Goal: Task Accomplishment & Management: Complete application form

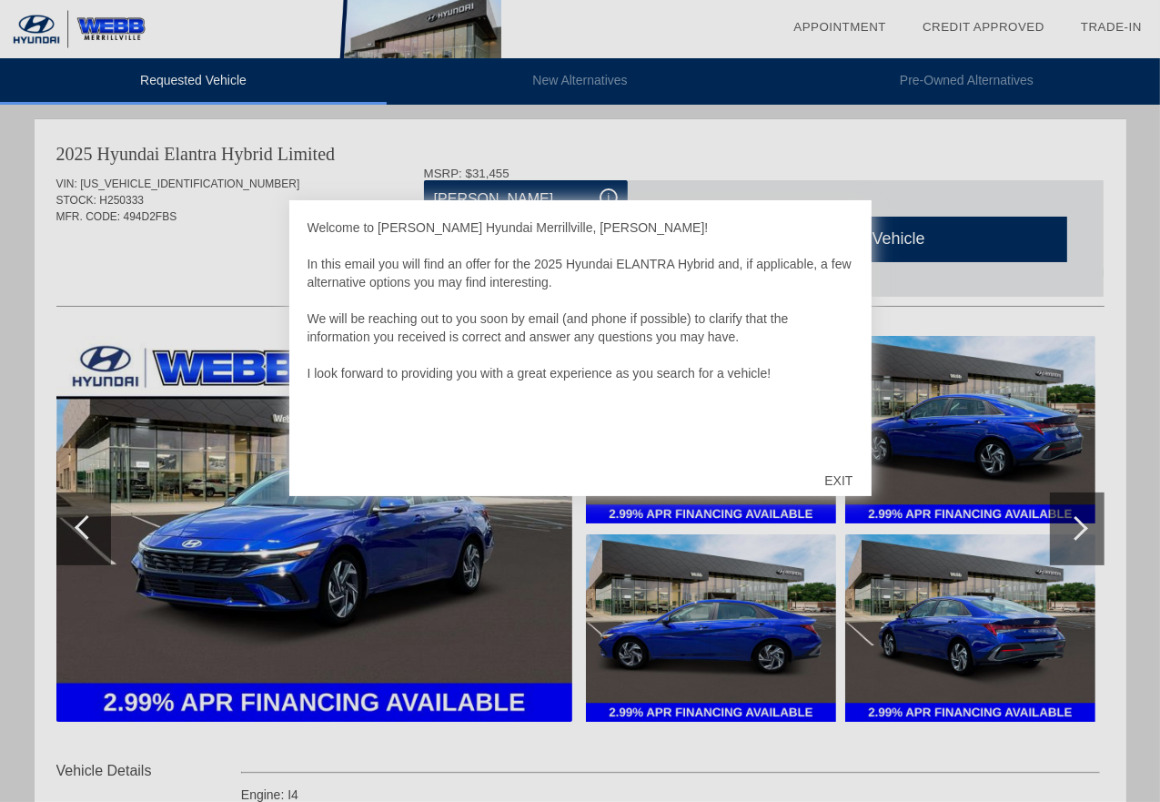
click at [843, 474] on div "EXIT" at bounding box center [838, 480] width 65 height 55
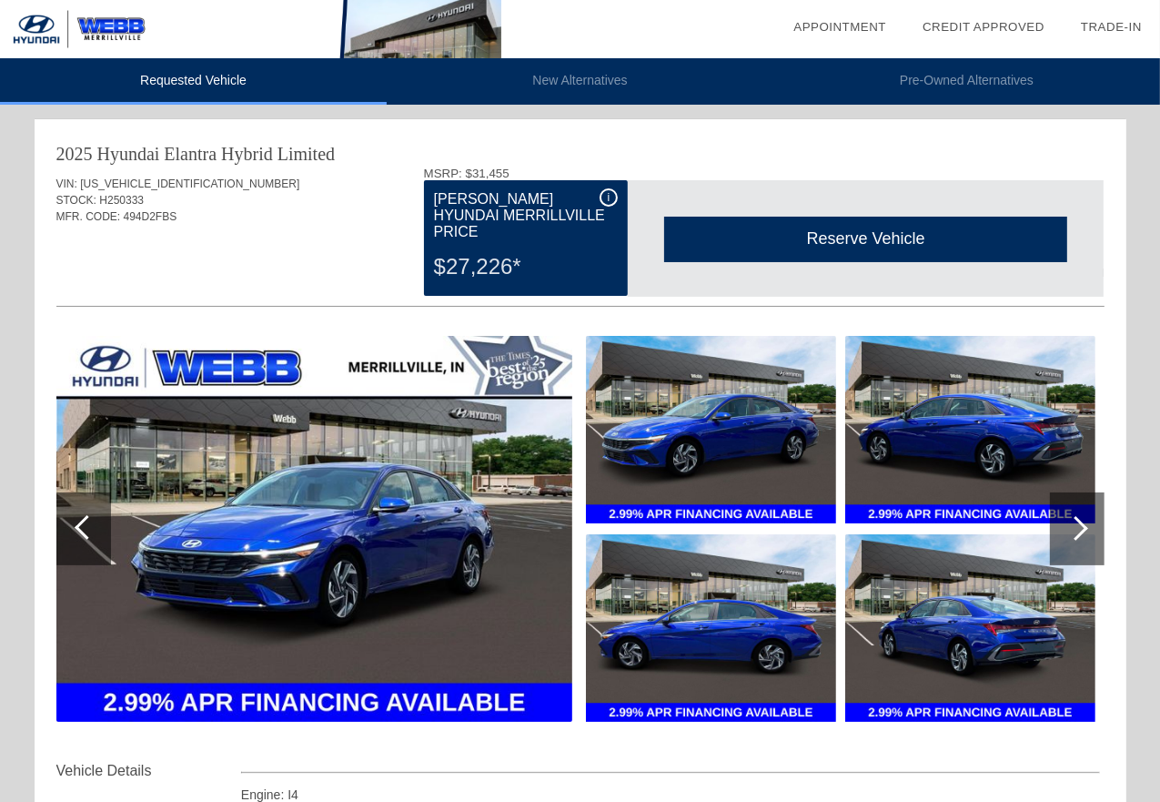
click at [368, 587] on img at bounding box center [314, 529] width 516 height 386
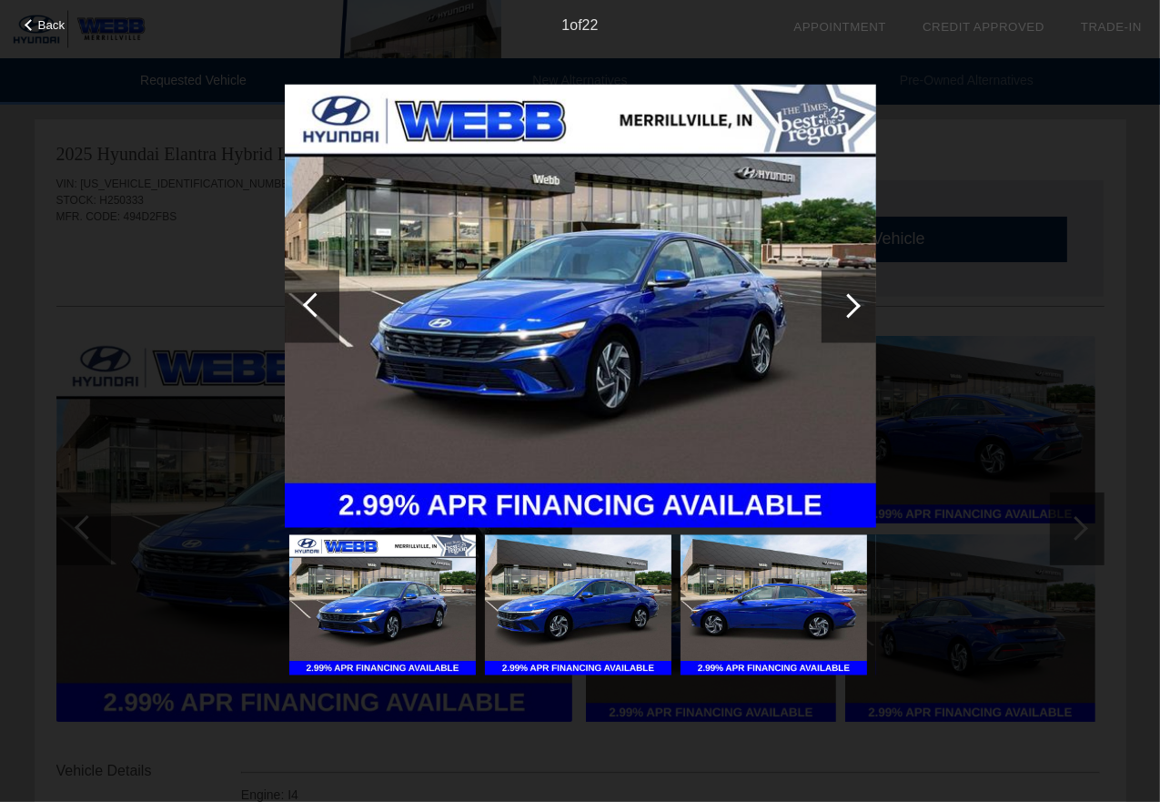
click at [368, 587] on img at bounding box center [382, 605] width 187 height 140
click at [841, 302] on div at bounding box center [848, 305] width 25 height 25
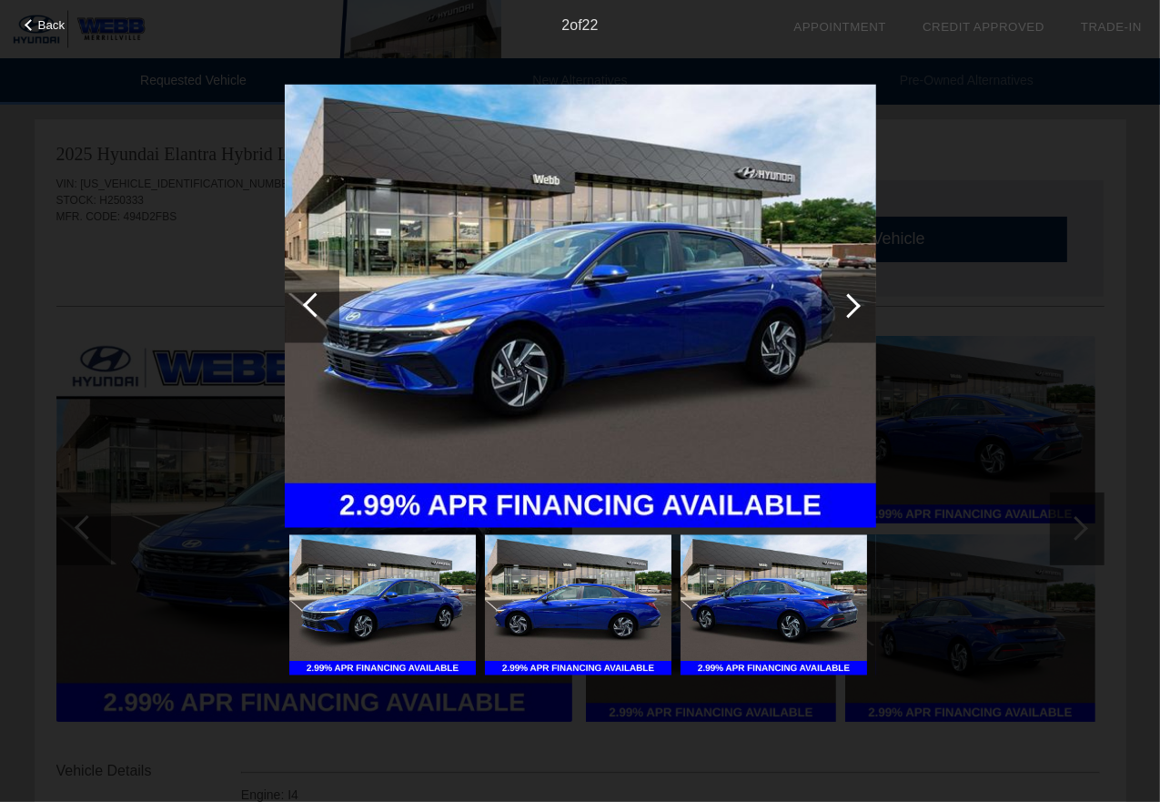
click at [841, 302] on div at bounding box center [848, 305] width 25 height 25
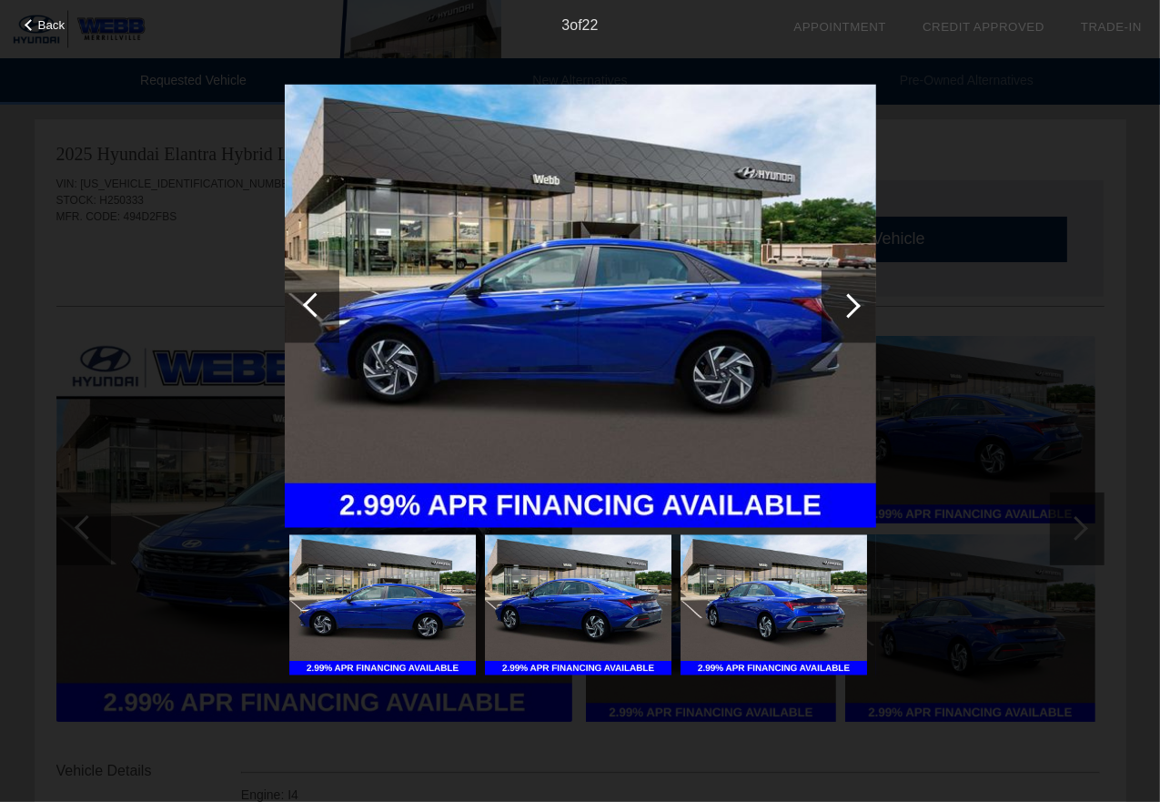
click at [841, 302] on div at bounding box center [848, 305] width 25 height 25
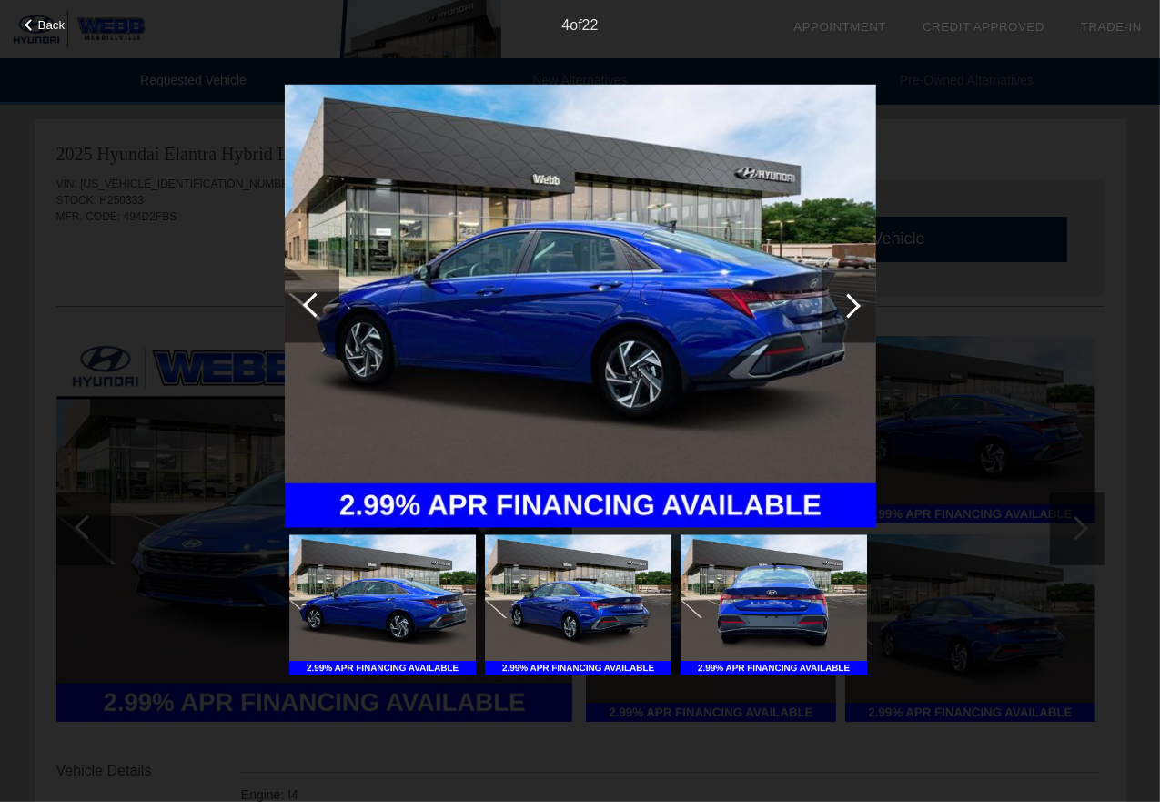
click at [849, 301] on div at bounding box center [848, 305] width 25 height 25
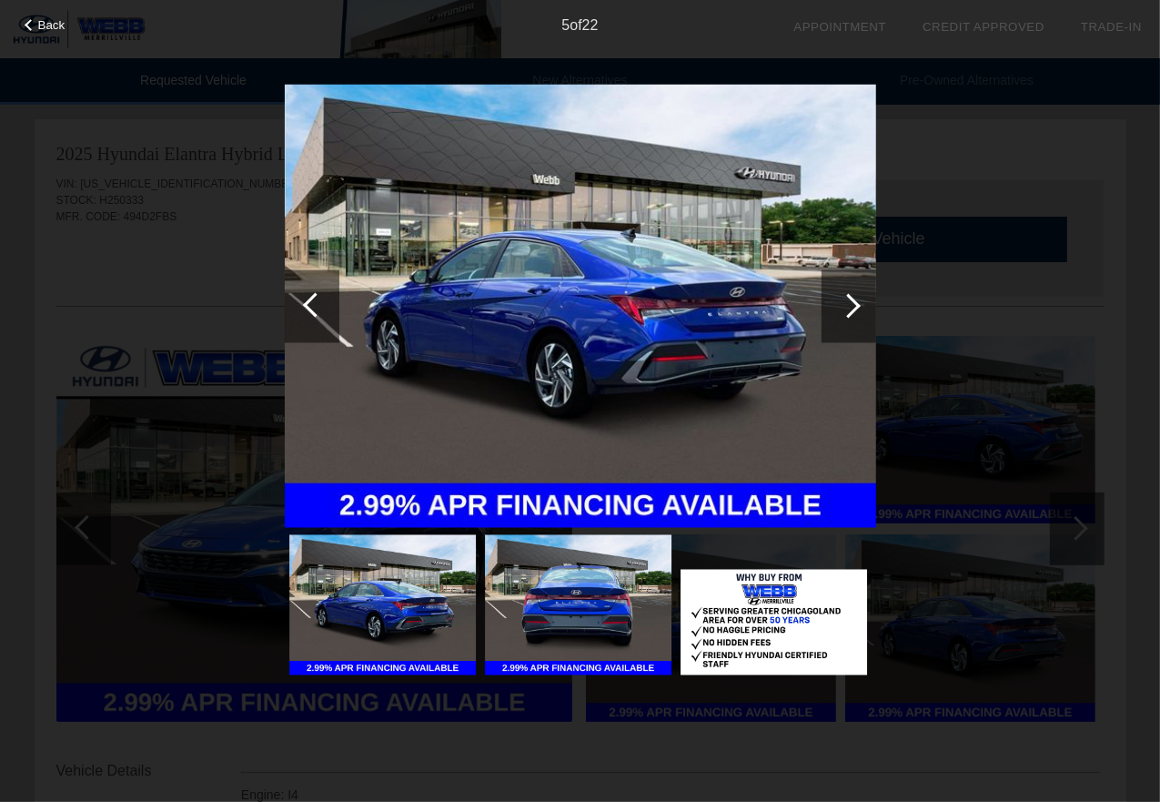
click at [849, 301] on div at bounding box center [848, 305] width 25 height 25
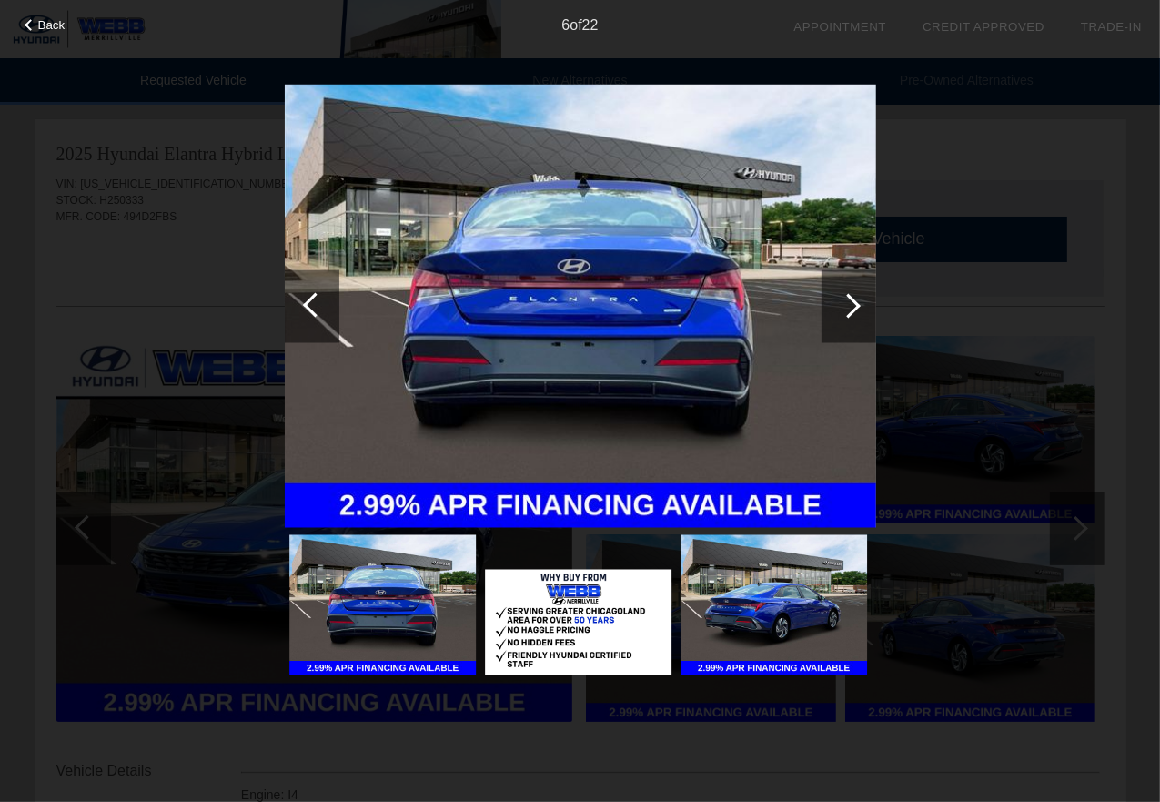
click at [854, 299] on div at bounding box center [848, 305] width 25 height 25
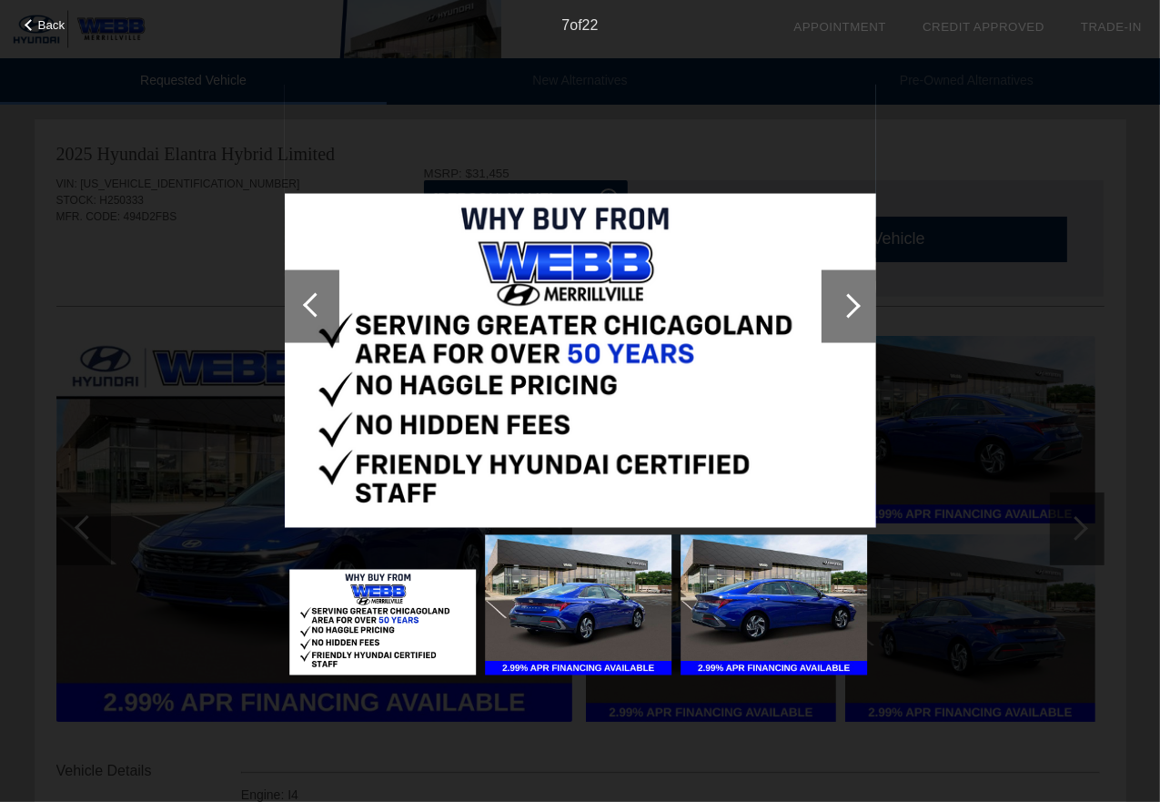
click at [854, 299] on div at bounding box center [848, 305] width 25 height 25
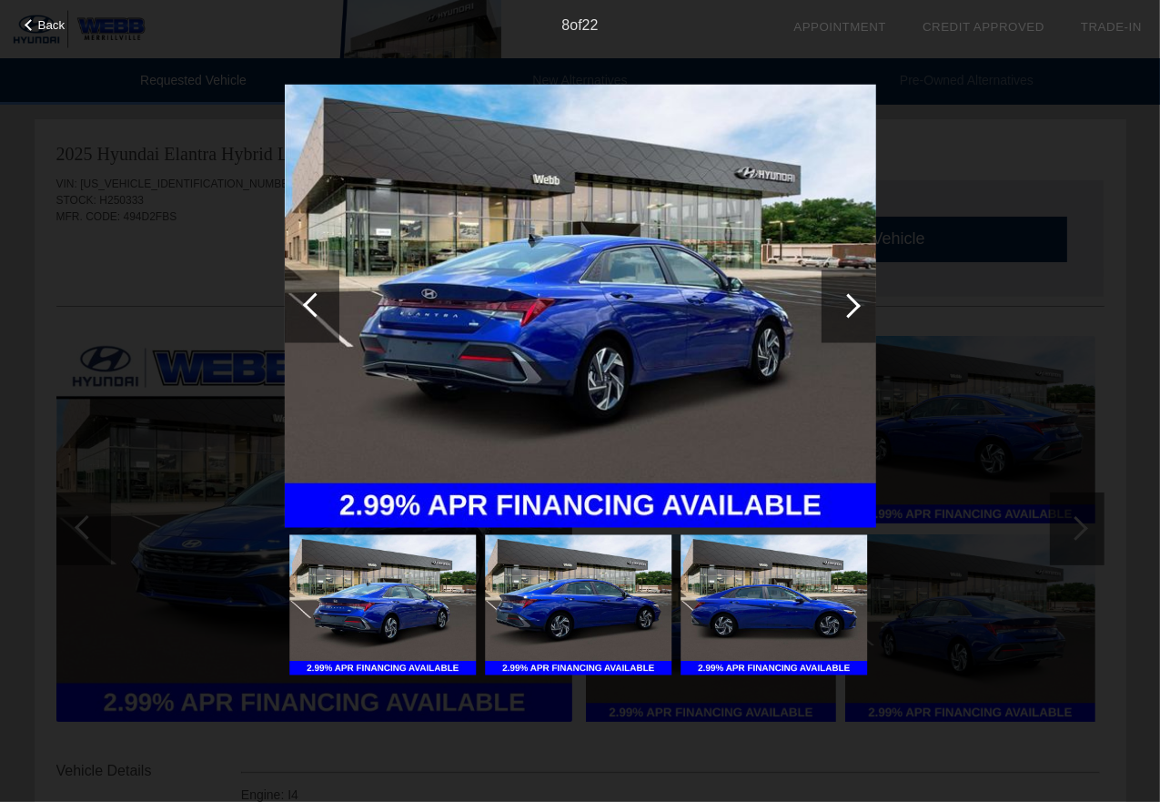
click at [854, 299] on div at bounding box center [848, 305] width 25 height 25
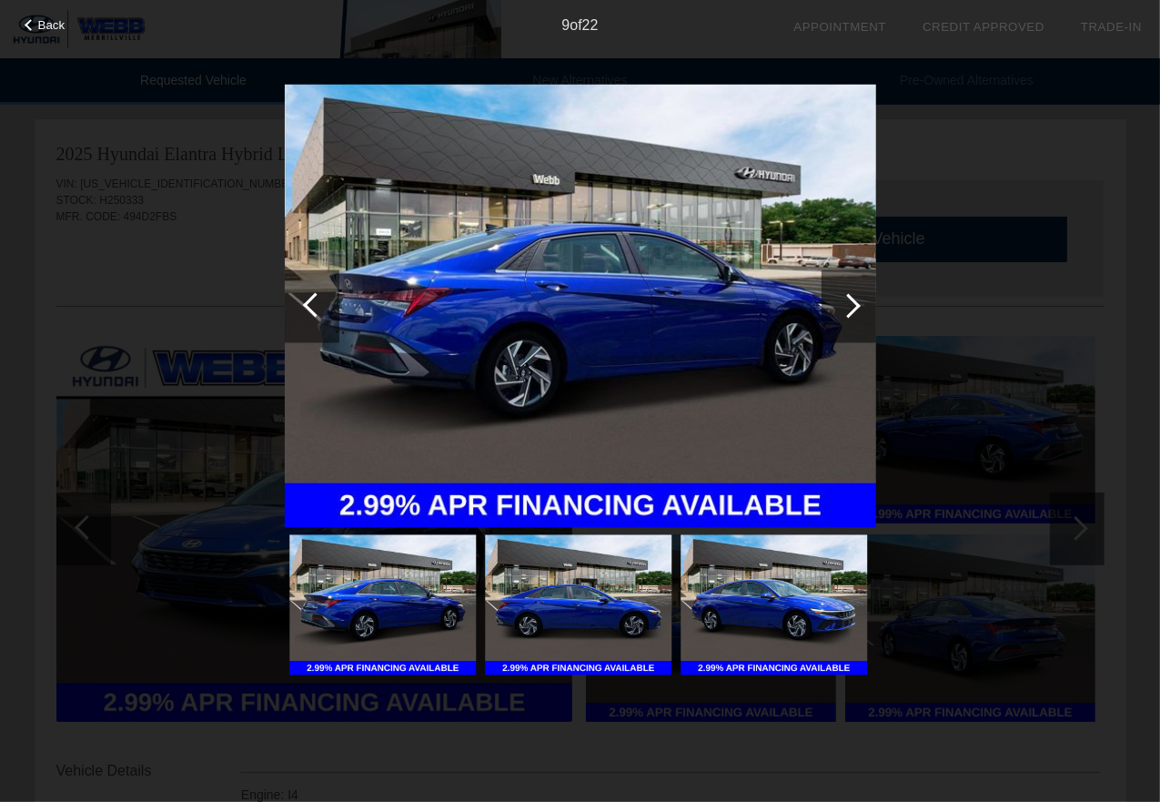
click at [857, 299] on div at bounding box center [849, 305] width 55 height 73
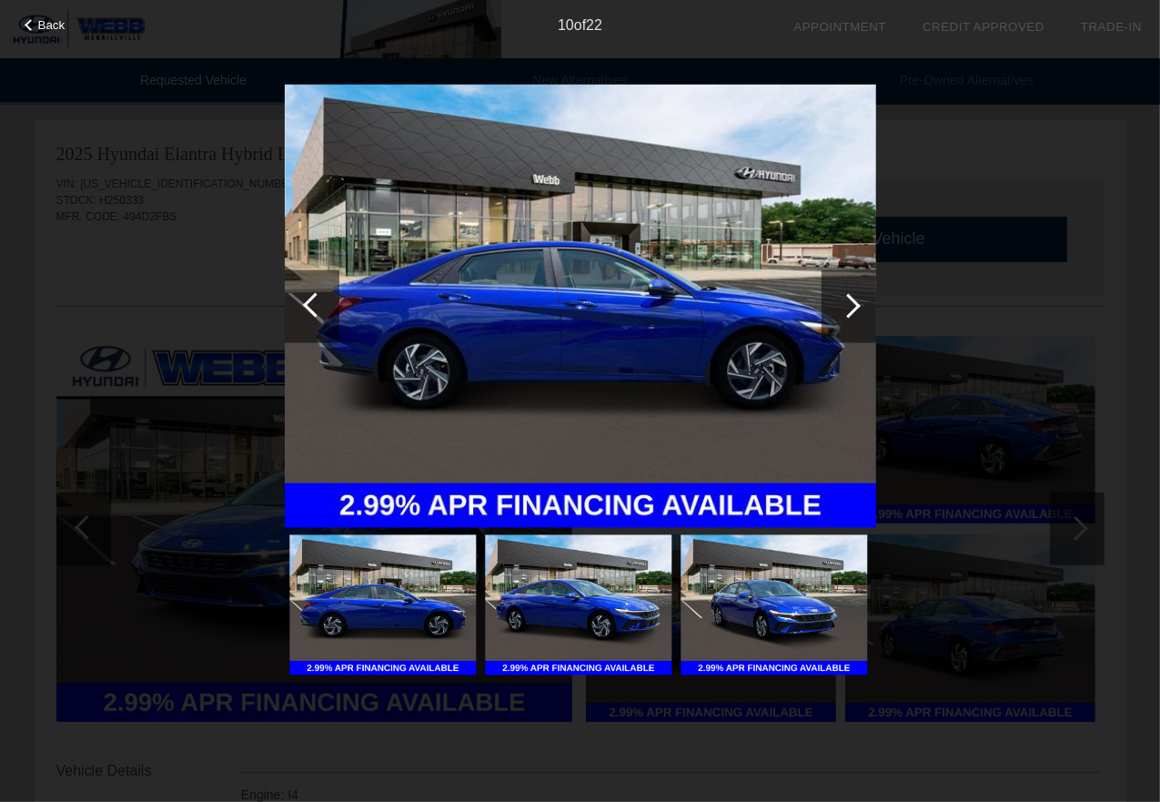
click at [859, 299] on div at bounding box center [849, 305] width 55 height 73
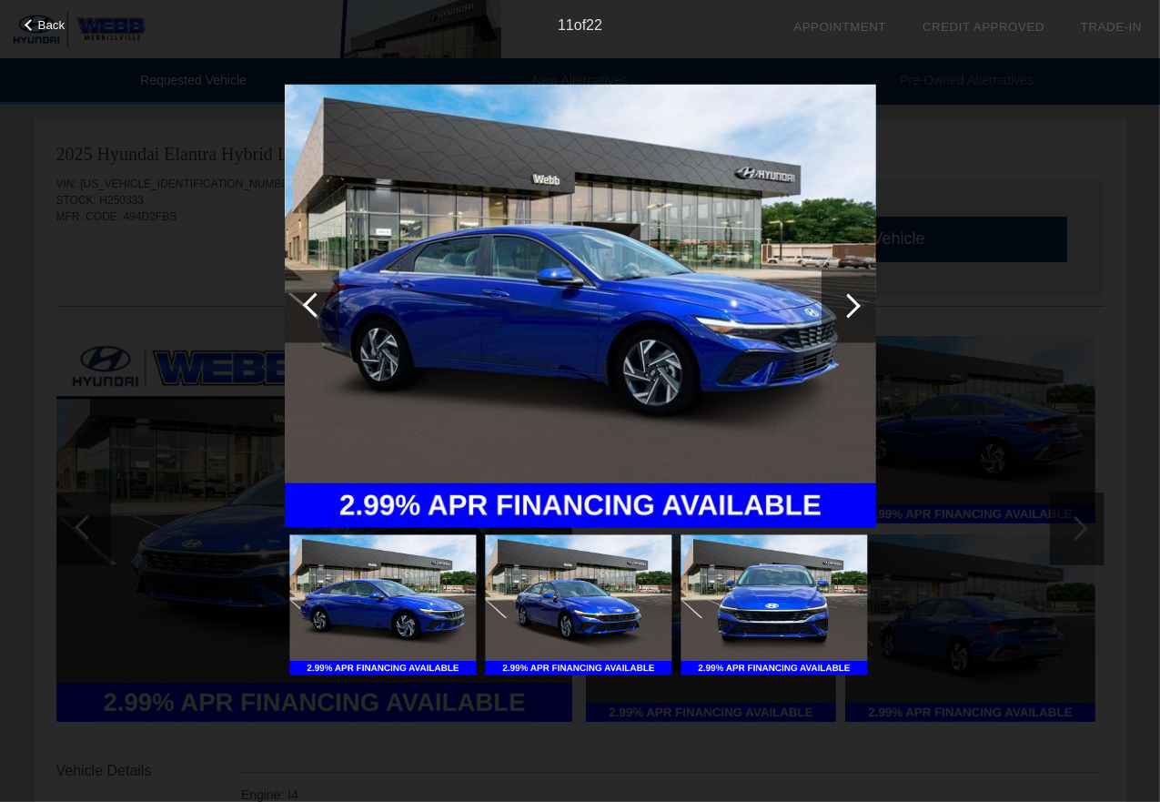
click at [848, 307] on div at bounding box center [848, 305] width 25 height 25
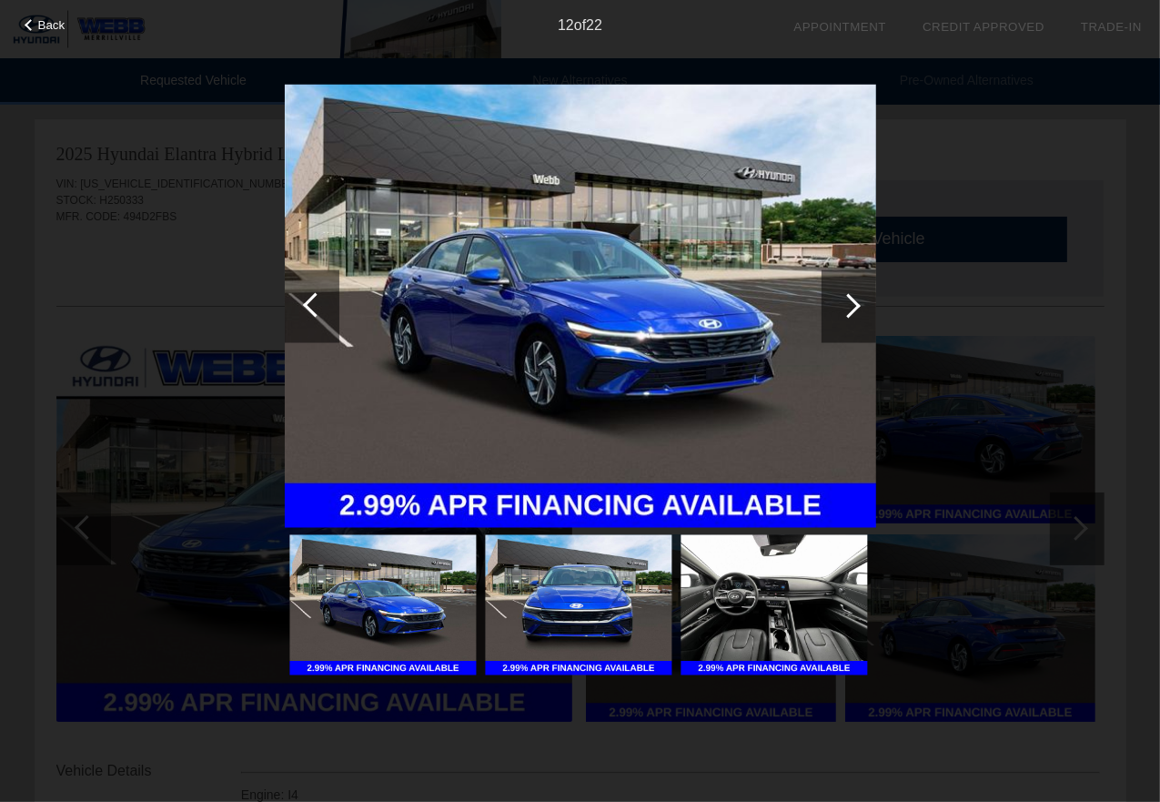
click at [850, 311] on div at bounding box center [848, 305] width 25 height 25
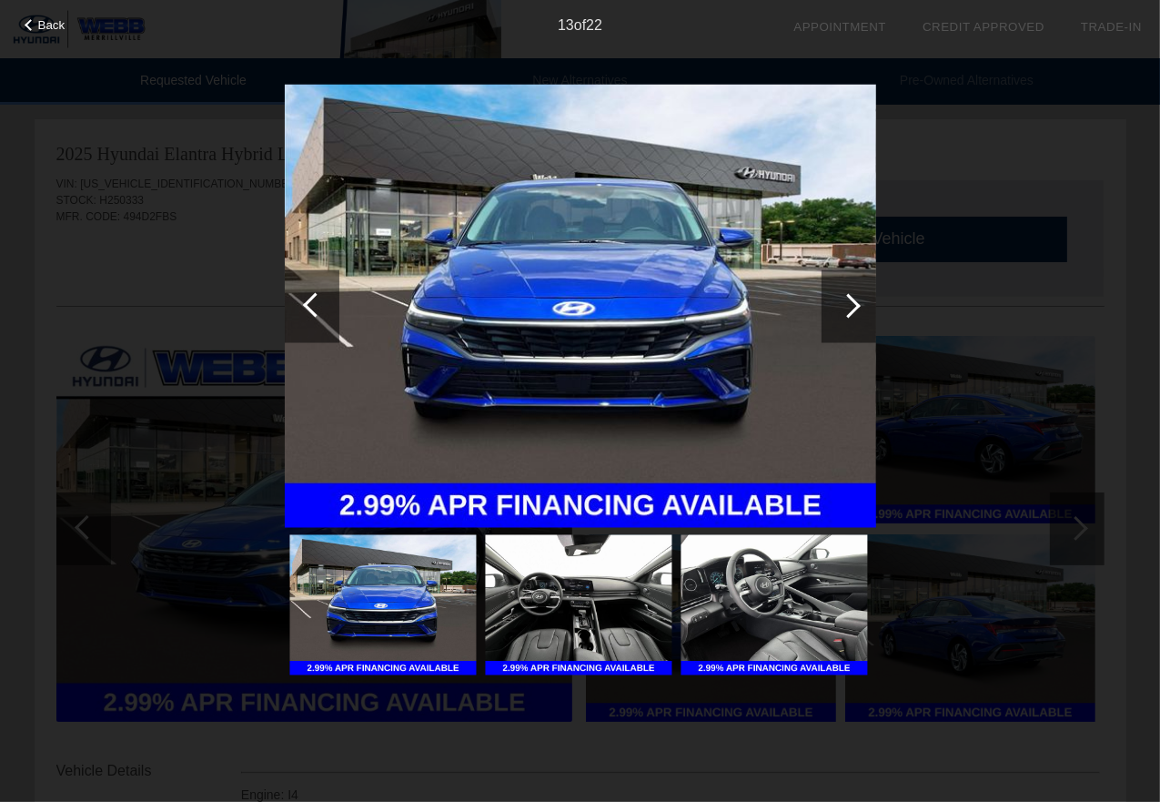
click at [851, 311] on div at bounding box center [848, 305] width 25 height 25
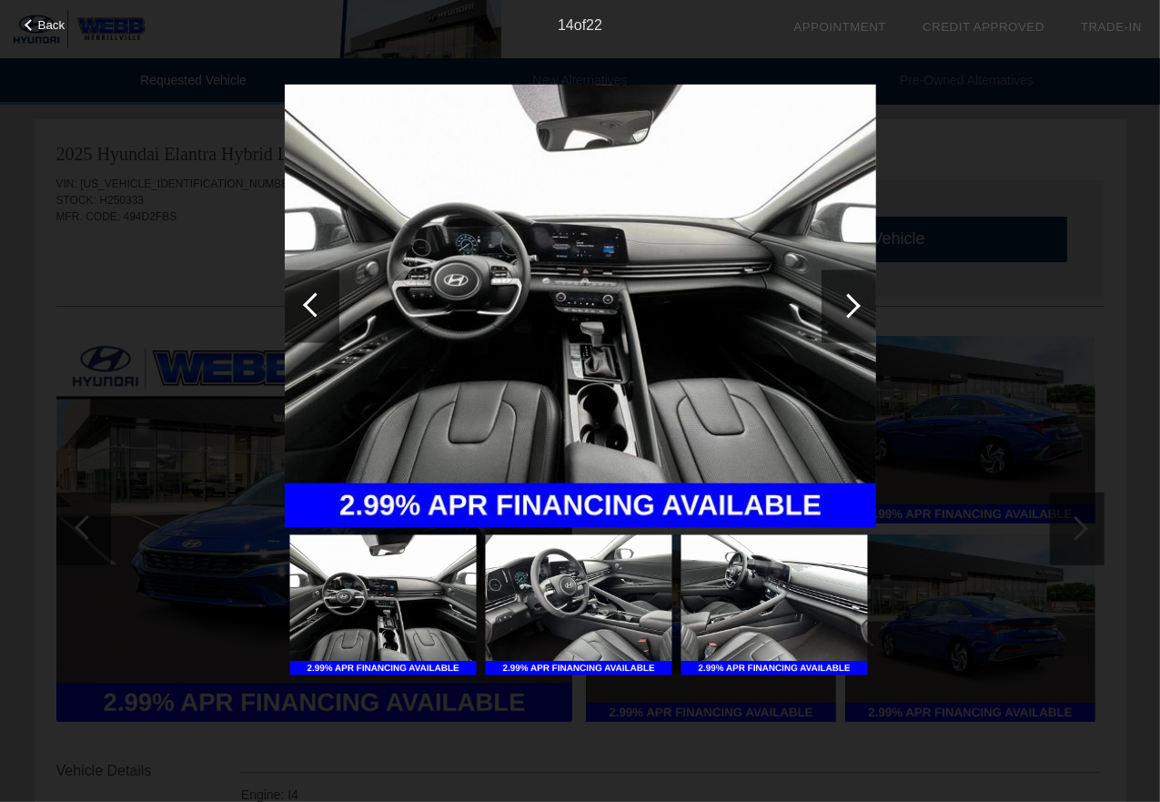
click at [852, 312] on div at bounding box center [848, 305] width 25 height 25
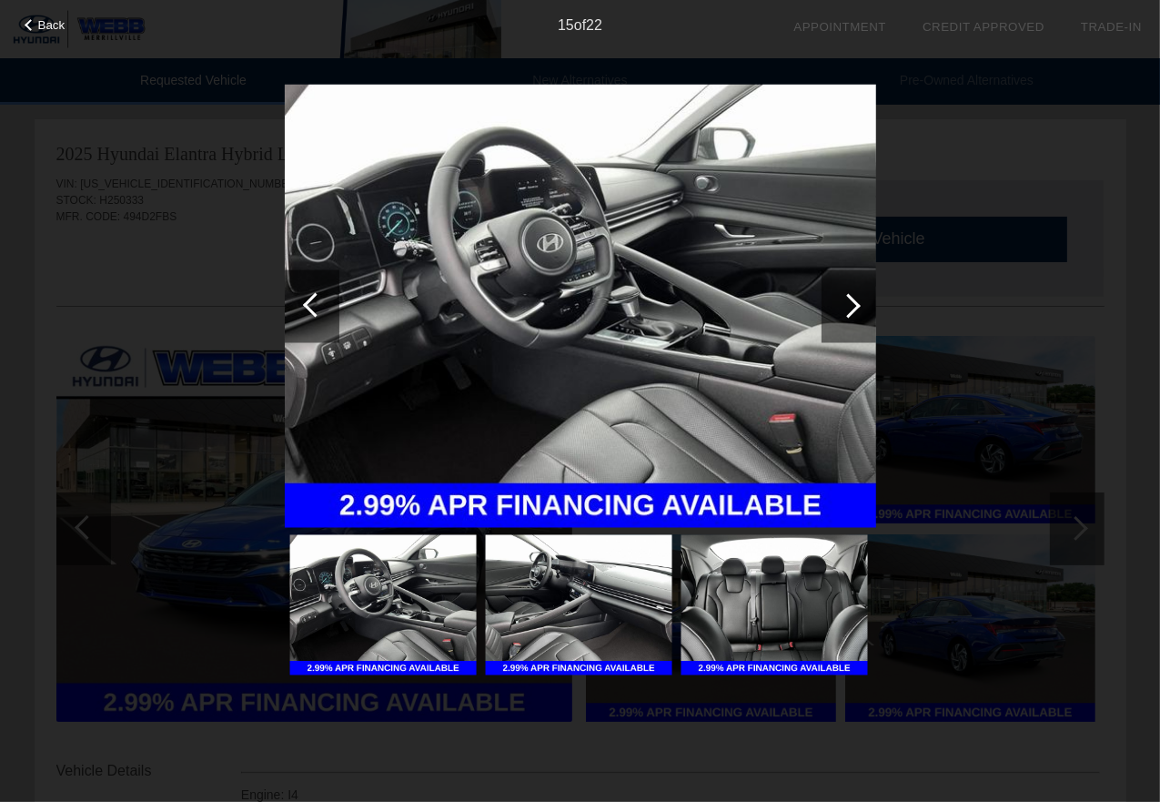
click at [849, 305] on div at bounding box center [848, 305] width 25 height 25
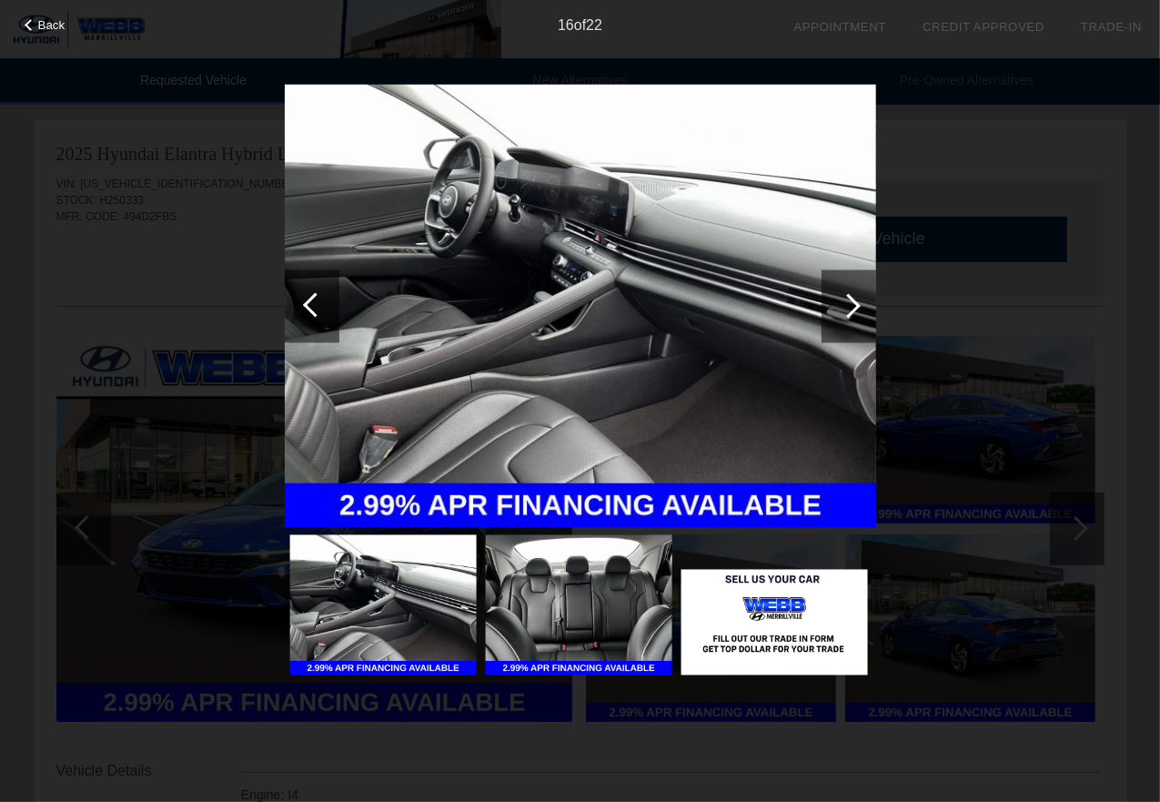
click at [849, 305] on div at bounding box center [848, 305] width 25 height 25
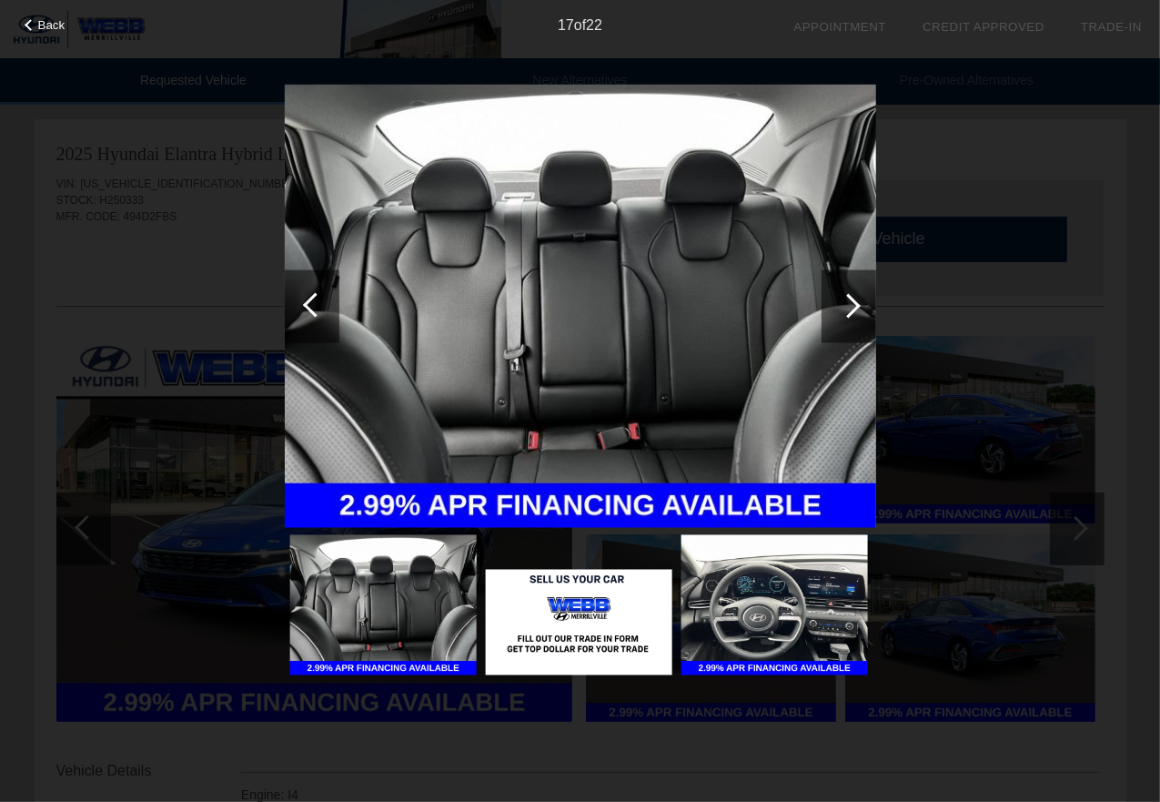
click at [849, 305] on div at bounding box center [848, 305] width 25 height 25
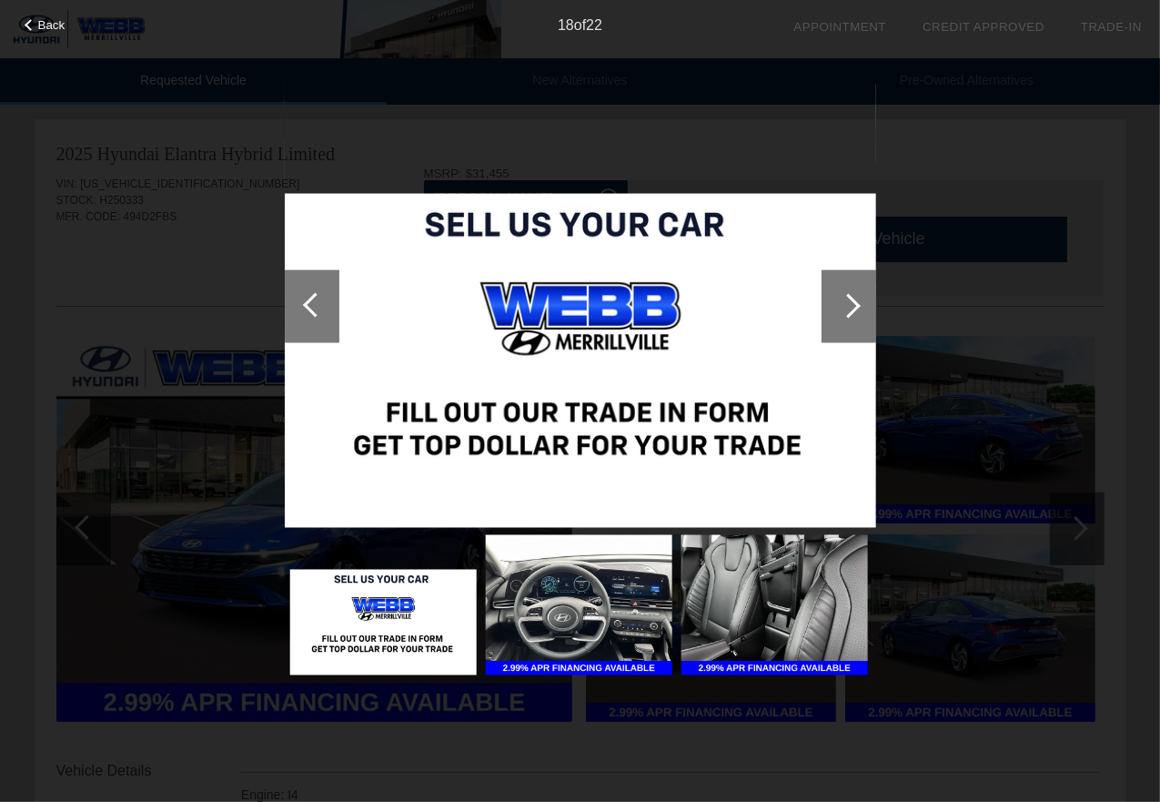
click at [849, 305] on div at bounding box center [848, 305] width 25 height 25
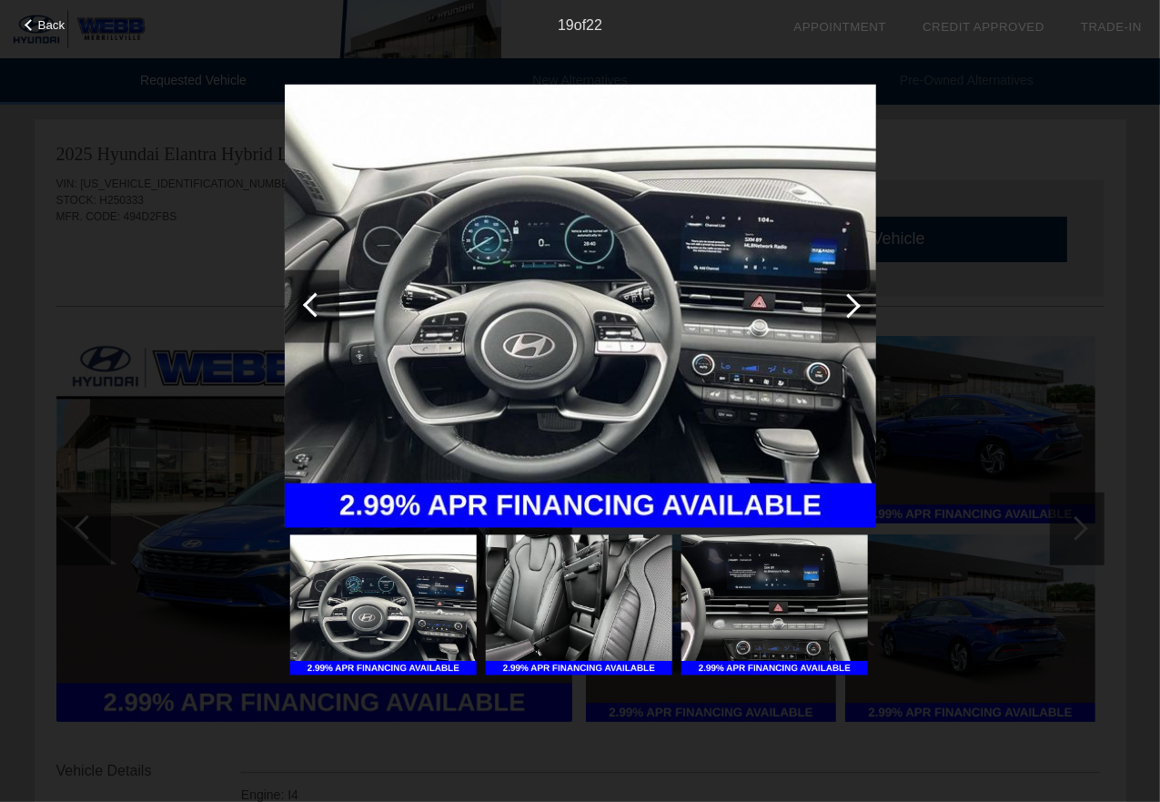
click at [855, 301] on div at bounding box center [848, 305] width 25 height 25
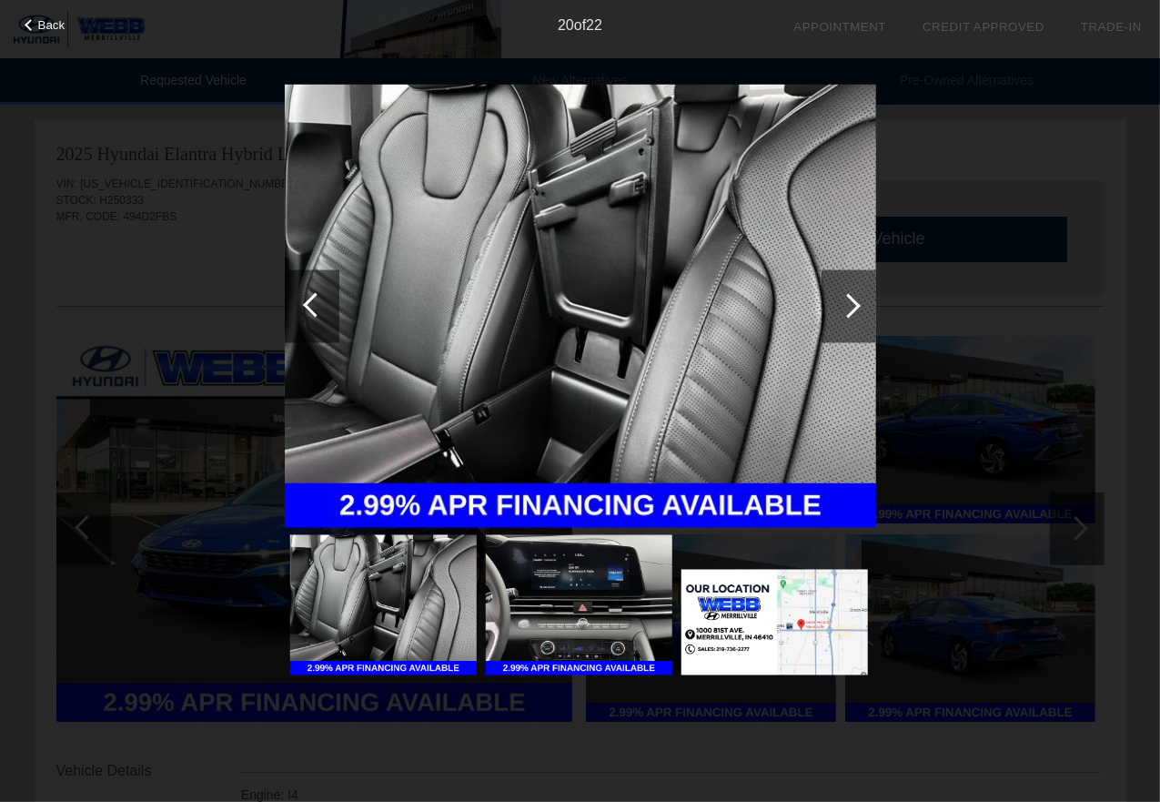
click at [855, 301] on div at bounding box center [848, 305] width 25 height 25
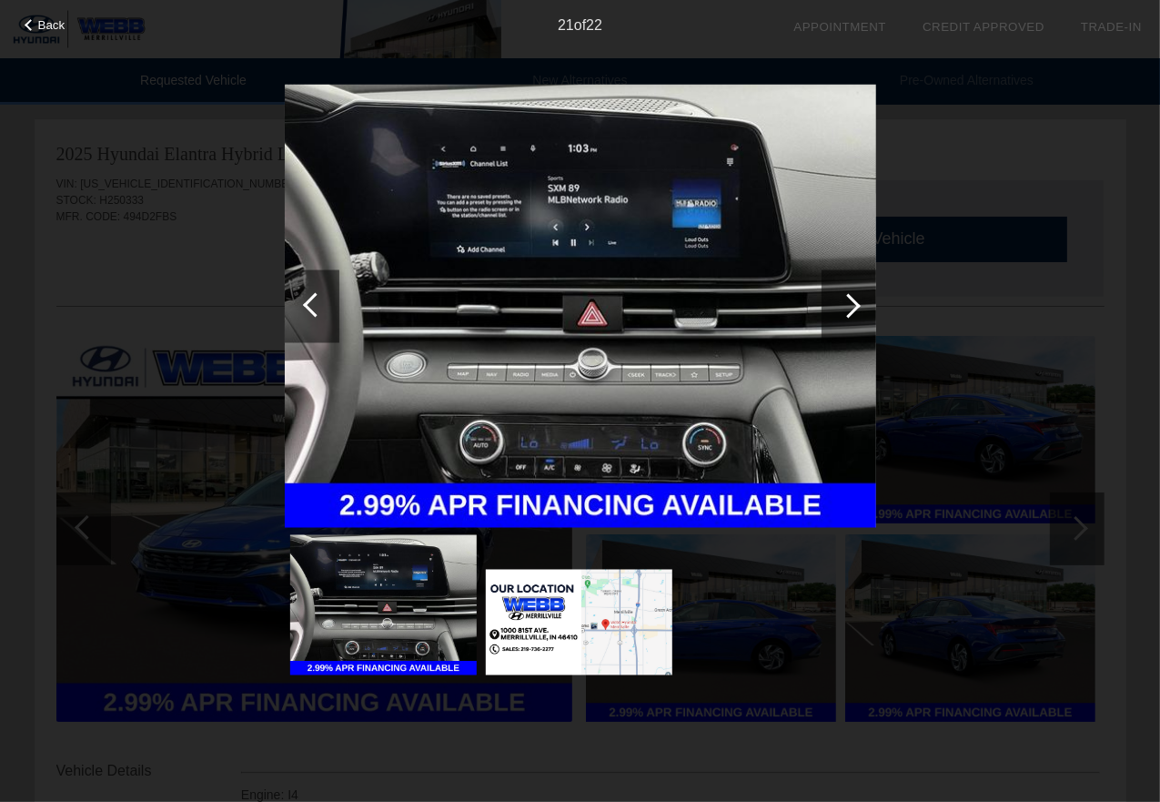
click at [855, 301] on div at bounding box center [848, 305] width 25 height 25
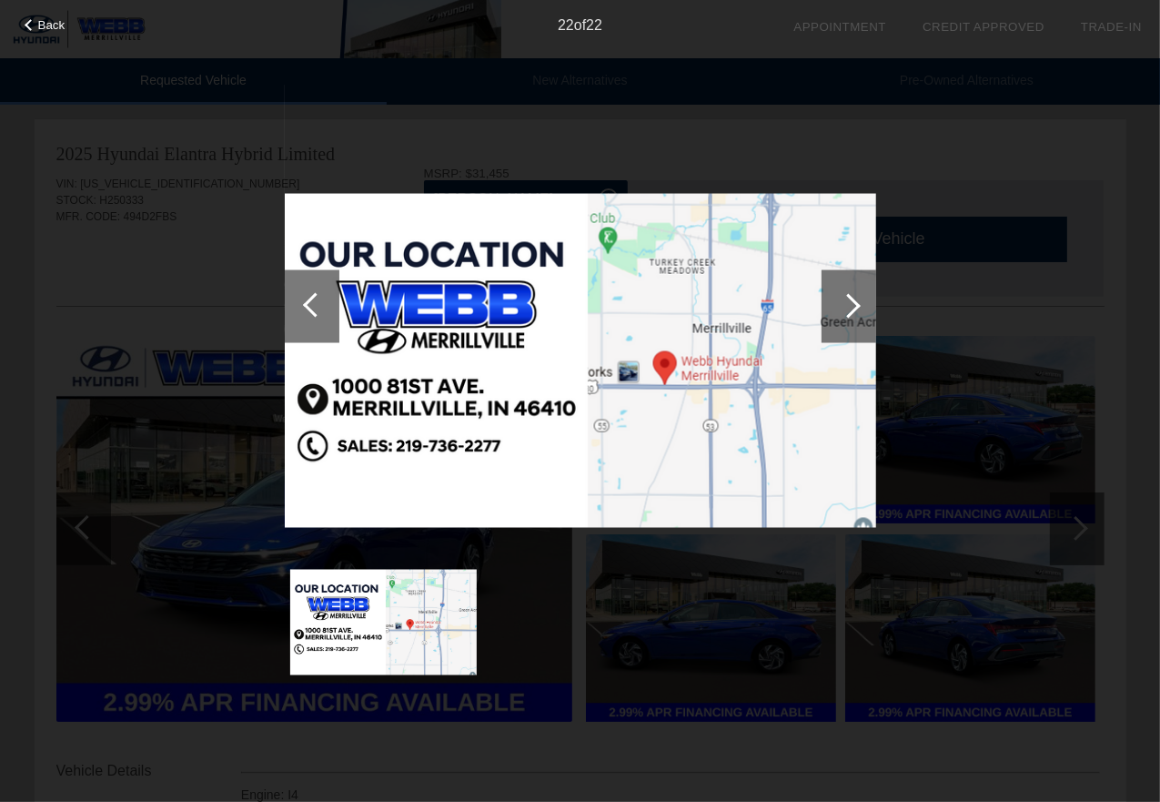
click at [855, 301] on div at bounding box center [848, 305] width 25 height 25
click at [849, 308] on div at bounding box center [848, 305] width 25 height 25
click at [308, 306] on div at bounding box center [315, 304] width 25 height 25
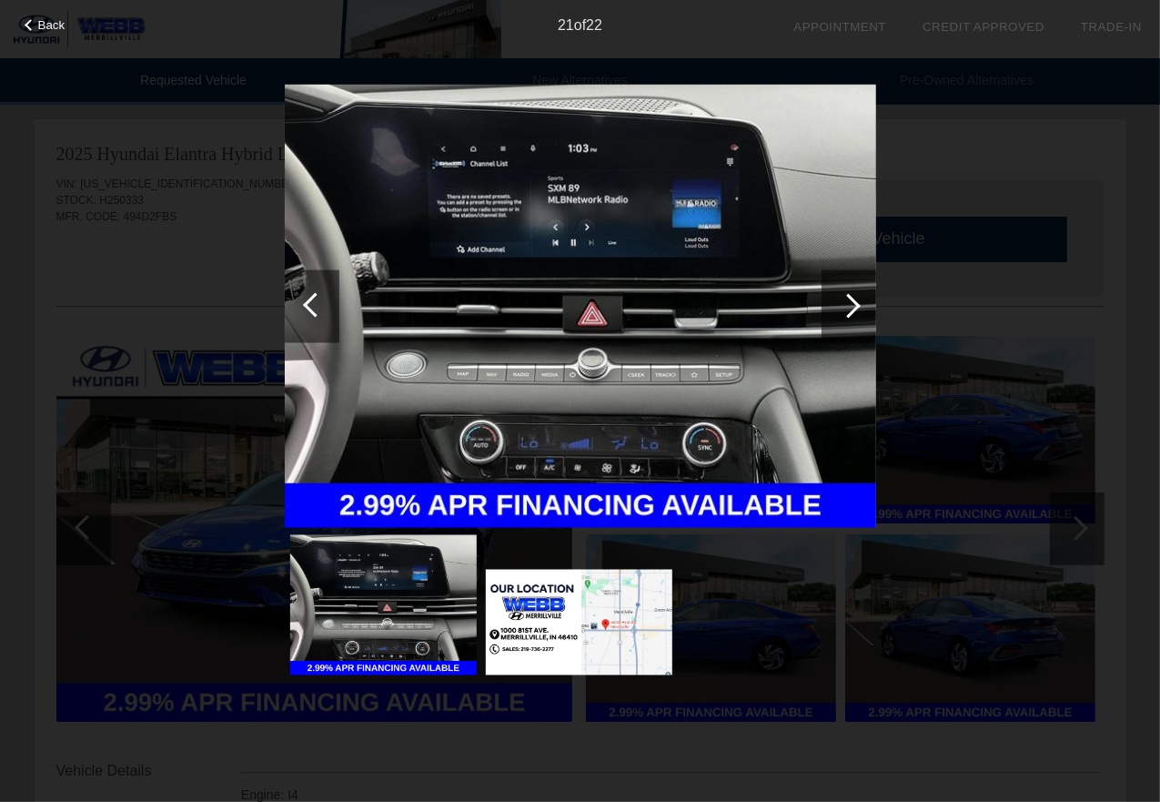
click at [309, 306] on div at bounding box center [315, 304] width 25 height 25
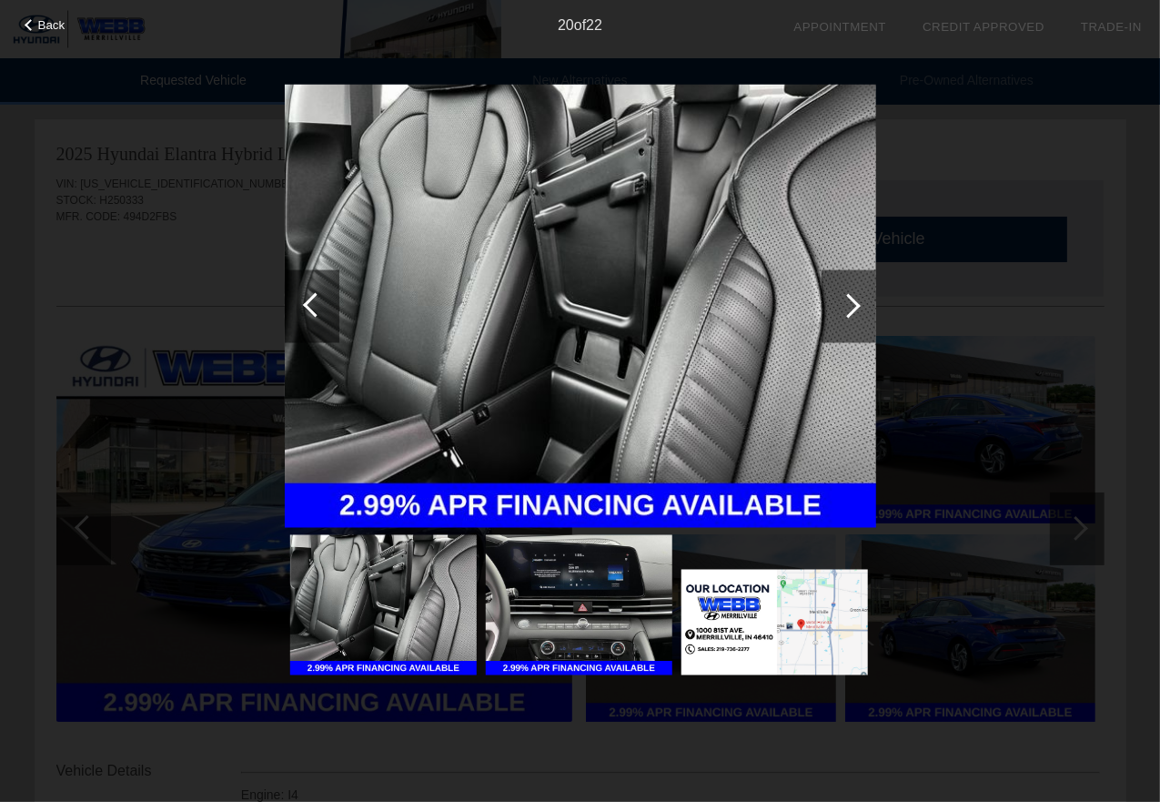
click at [310, 306] on div at bounding box center [315, 304] width 25 height 25
